Goal: Information Seeking & Learning: Check status

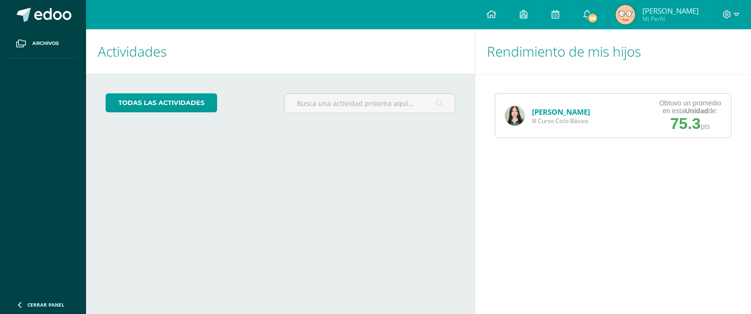
click at [558, 111] on link "[PERSON_NAME]" at bounding box center [561, 112] width 58 height 10
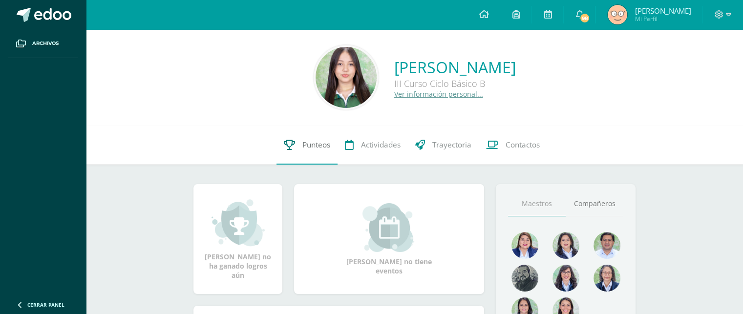
click at [317, 149] on span "Punteos" at bounding box center [316, 145] width 28 height 10
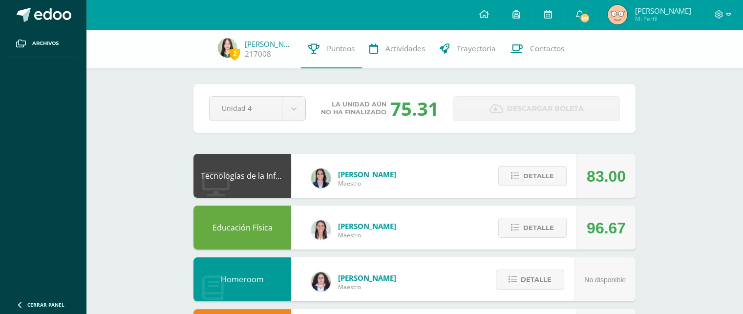
scroll to position [61, 0]
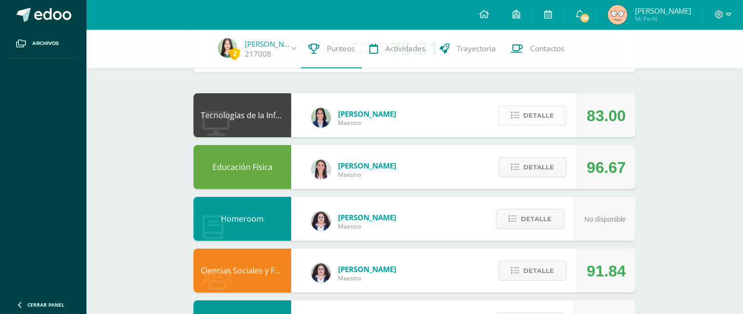
click at [533, 113] on span "Detalle" at bounding box center [538, 116] width 31 height 18
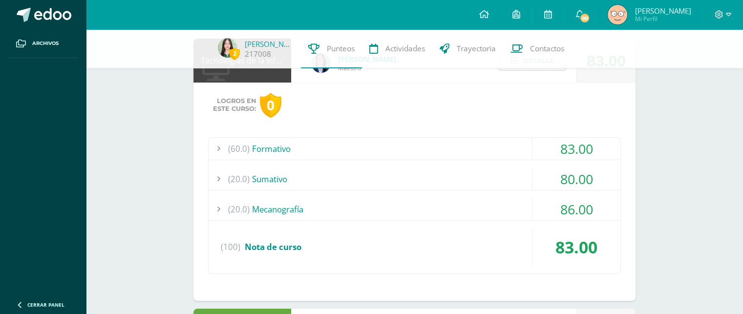
scroll to position [117, 0]
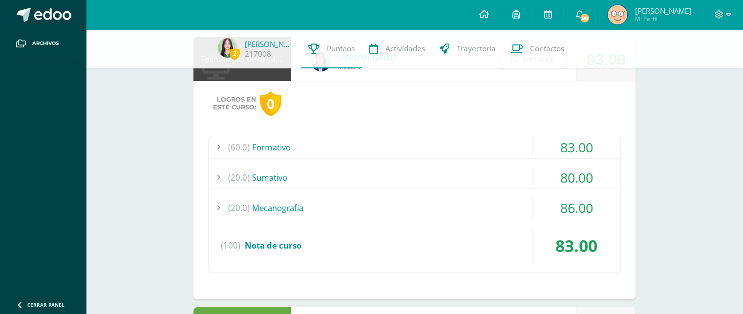
click at [534, 204] on div "86.00" at bounding box center [577, 208] width 88 height 22
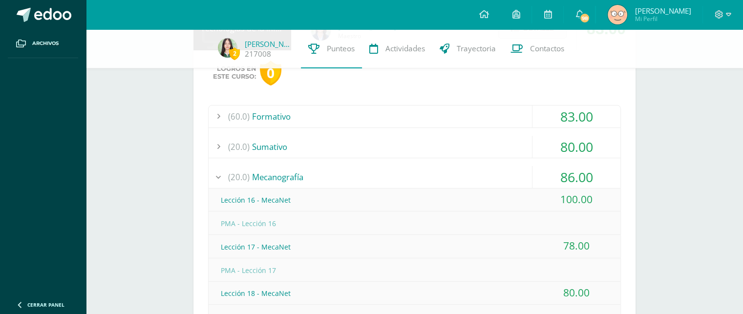
scroll to position [149, 0]
click at [545, 142] on div "80.00" at bounding box center [577, 146] width 88 height 22
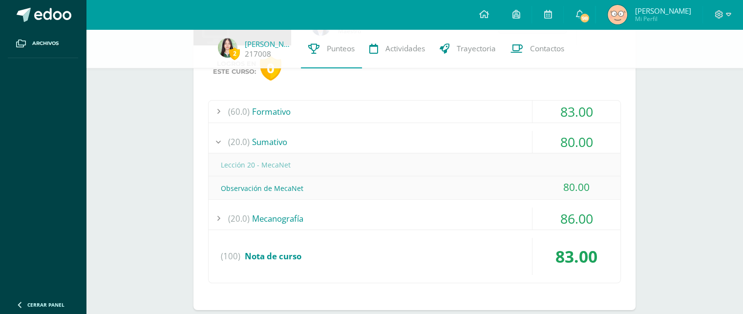
scroll to position [152, 0]
click at [521, 205] on div "(60.0) Formativo 83.00 Investigación APA 83.00" at bounding box center [414, 192] width 413 height 184
click at [534, 124] on div "(60.0) Formativo 83.00 Investigación APA 83.00" at bounding box center [414, 192] width 413 height 184
click at [533, 118] on div "83.00" at bounding box center [577, 112] width 88 height 22
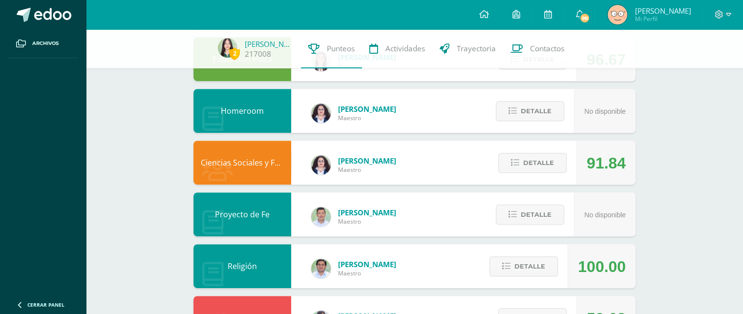
scroll to position [480, 0]
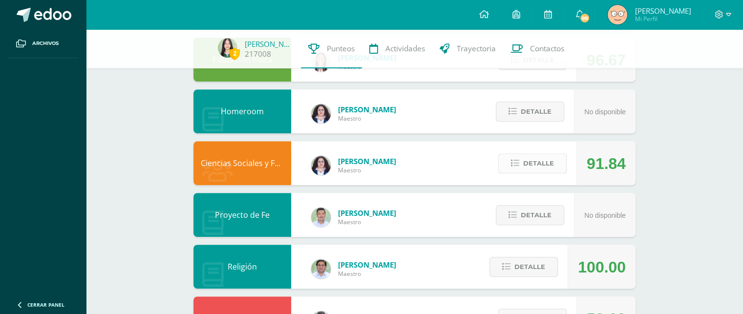
click at [516, 168] on button "Detalle" at bounding box center [532, 163] width 68 height 20
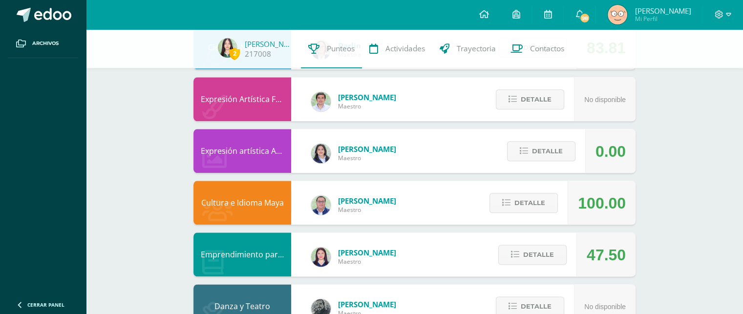
scroll to position [1187, 0]
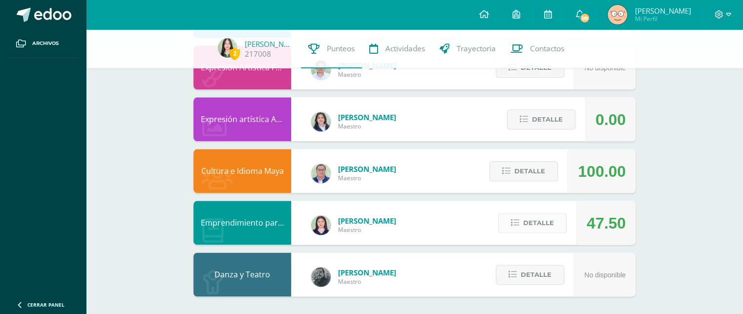
click at [548, 214] on span "Detalle" at bounding box center [538, 223] width 31 height 18
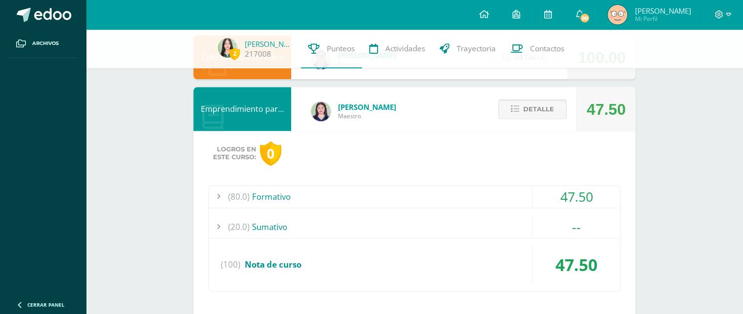
scroll to position [1300, 0]
click at [553, 200] on div "47.50" at bounding box center [577, 197] width 88 height 22
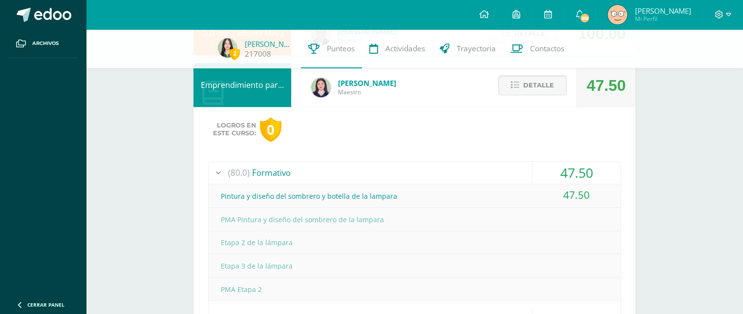
scroll to position [1231, 0]
click at [233, 55] on span "2" at bounding box center [234, 53] width 11 height 12
click at [229, 49] on span "2" at bounding box center [234, 53] width 11 height 12
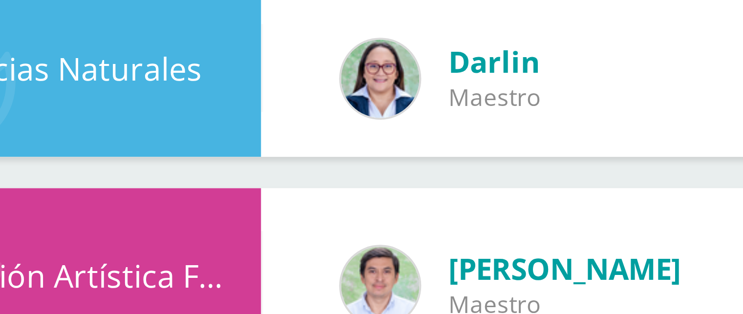
scroll to position [906, 0]
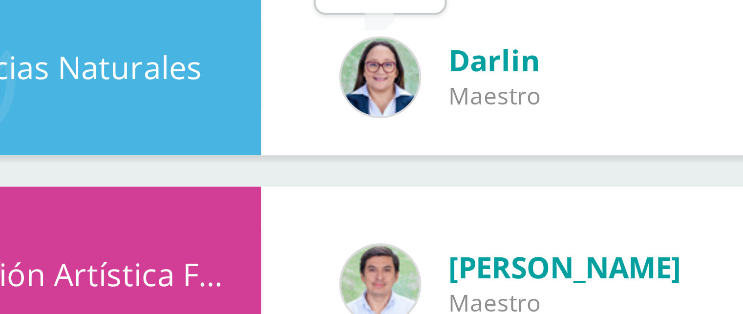
click at [321, 205] on img at bounding box center [321, 206] width 20 height 20
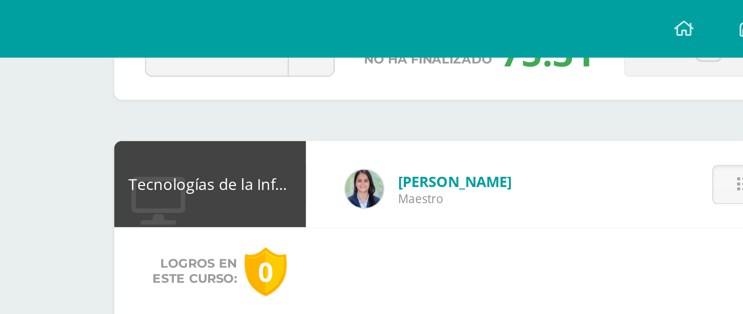
scroll to position [0, 0]
